Goal: Task Accomplishment & Management: Manage account settings

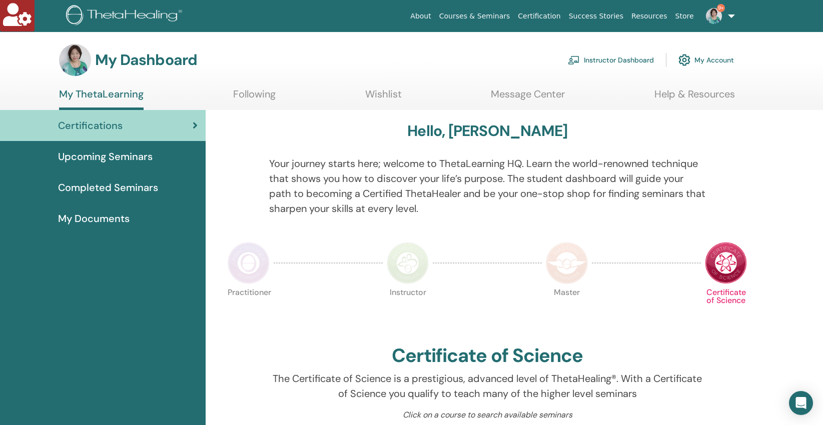
click at [616, 59] on link "Instructor Dashboard" at bounding box center [611, 60] width 86 height 22
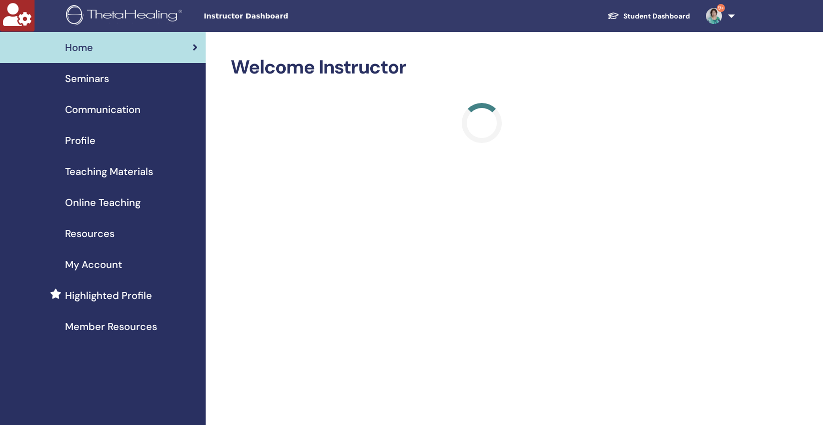
click at [80, 76] on span "Seminars" at bounding box center [87, 78] width 44 height 15
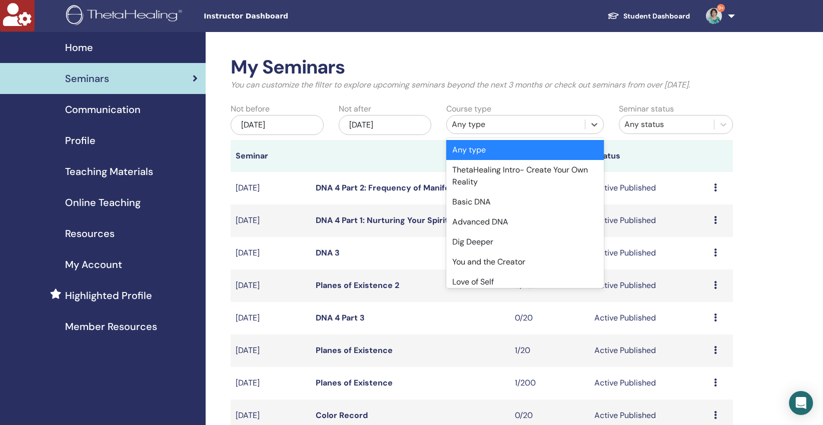
click at [486, 128] on div "Any type" at bounding box center [516, 125] width 128 height 12
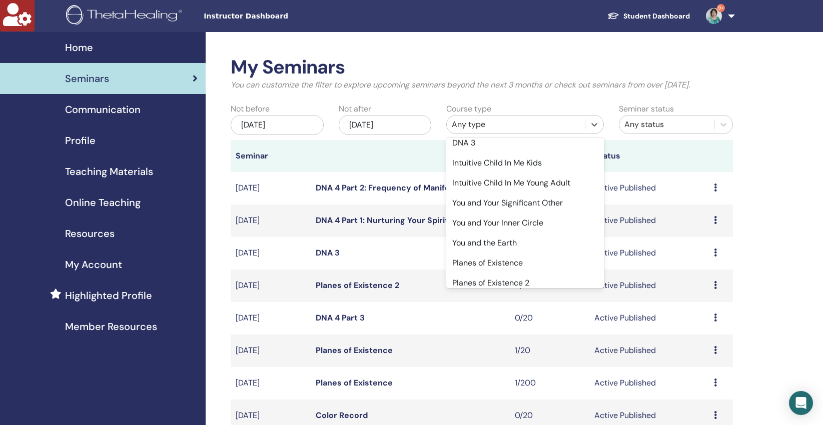
scroll to position [247, 0]
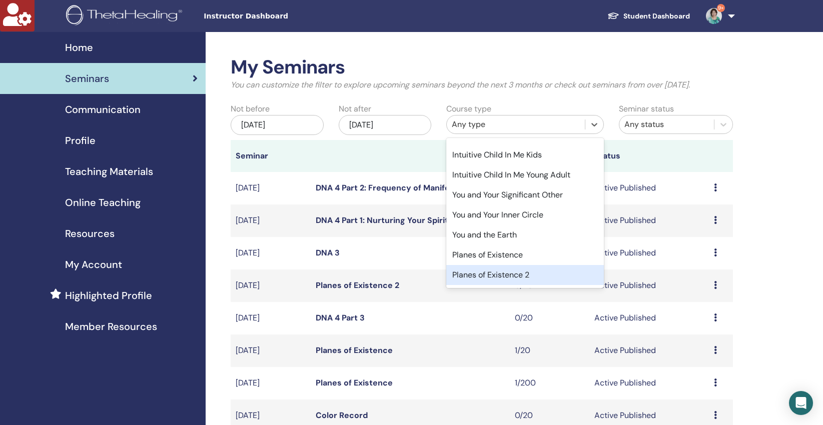
click at [525, 276] on div "Planes of Existence 2" at bounding box center [525, 275] width 158 height 20
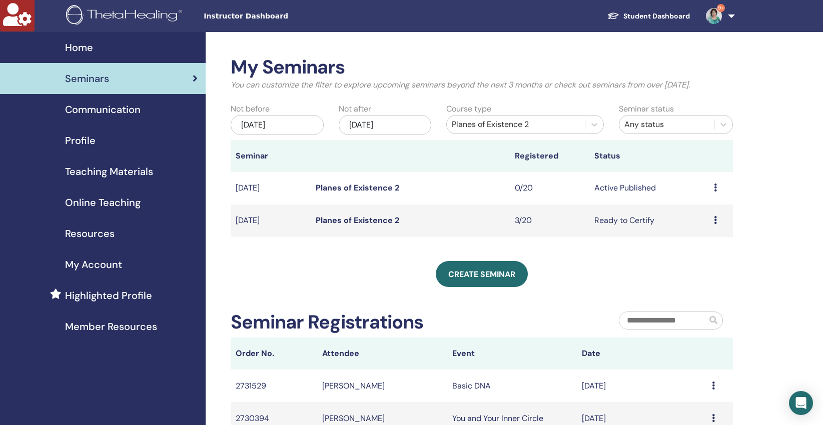
click at [381, 221] on link "Planes of Existence 2" at bounding box center [358, 220] width 84 height 11
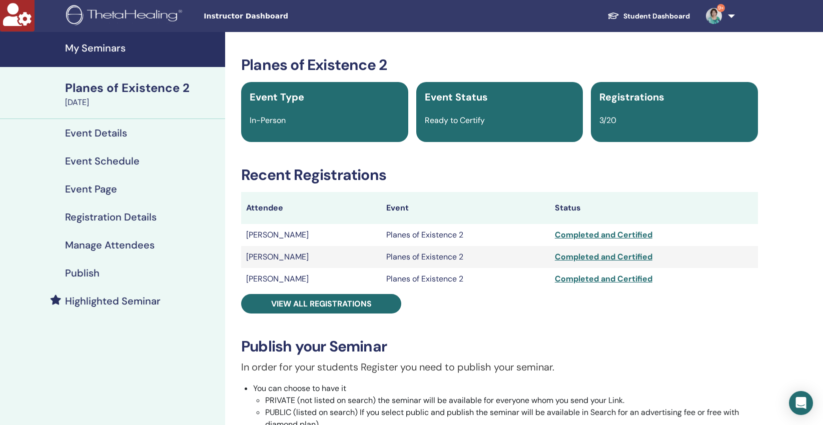
click at [100, 245] on h4 "Manage Attendees" at bounding box center [110, 245] width 90 height 12
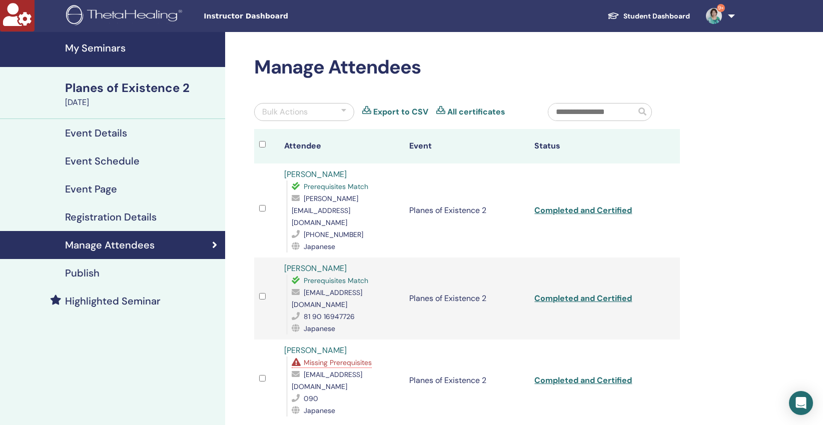
click at [317, 358] on span "Missing Prerequisites" at bounding box center [338, 362] width 68 height 9
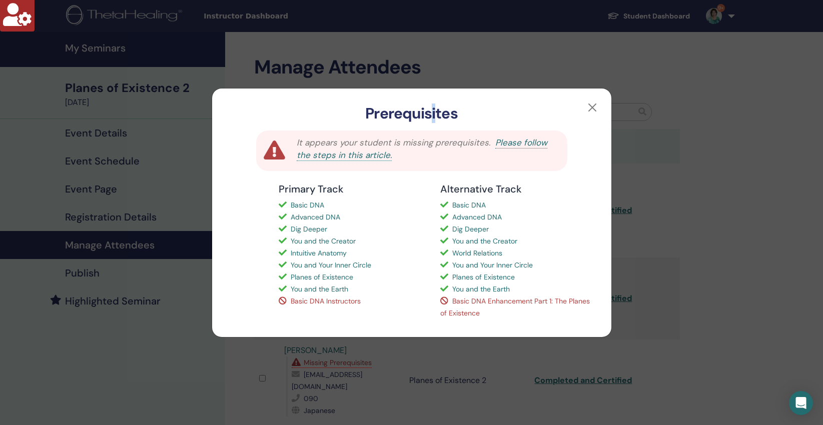
drag, startPoint x: 437, startPoint y: 108, endPoint x: 432, endPoint y: 117, distance: 10.3
click at [432, 117] on h3 "Prerequisites" at bounding box center [411, 114] width 367 height 18
click at [598, 108] on button "button" at bounding box center [592, 108] width 16 height 16
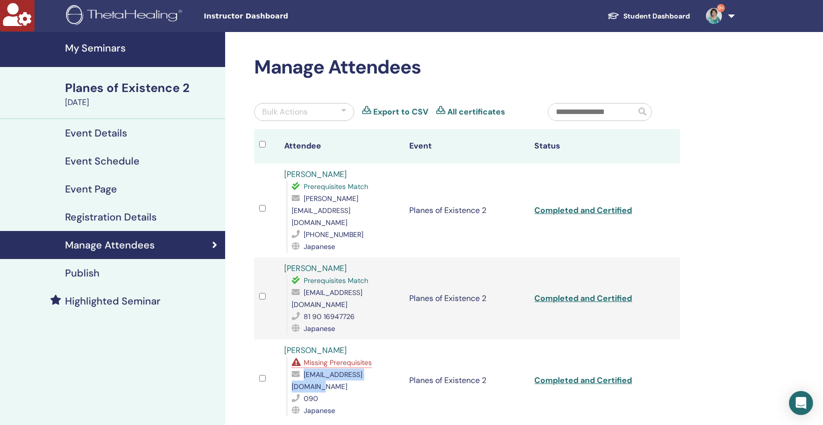
drag, startPoint x: 390, startPoint y: 353, endPoint x: 298, endPoint y: 351, distance: 92.0
click at [298, 369] on div "[EMAIL_ADDRESS][DOMAIN_NAME]" at bounding box center [346, 381] width 108 height 24
copy div "[EMAIL_ADDRESS][DOMAIN_NAME]"
